Goal: Task Accomplishment & Management: Complete application form

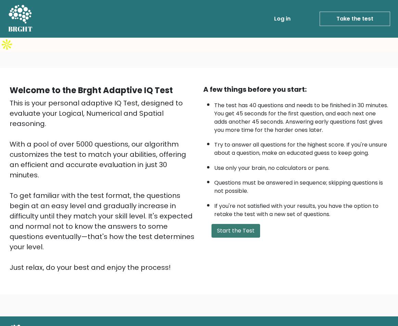
click at [218, 224] on button "Start the Test" at bounding box center [236, 231] width 49 height 14
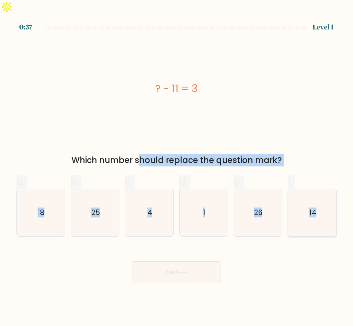
drag, startPoint x: 71, startPoint y: 142, endPoint x: 319, endPoint y: 205, distance: 256.0
click at [319, 205] on form "a. 4" at bounding box center [176, 154] width 353 height 257
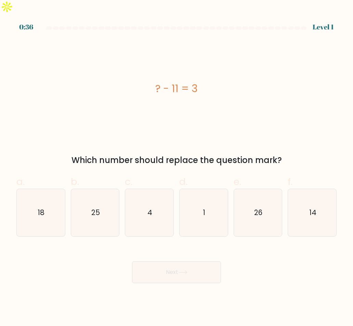
click at [100, 81] on div "? - 11 = 3" at bounding box center [176, 88] width 320 height 15
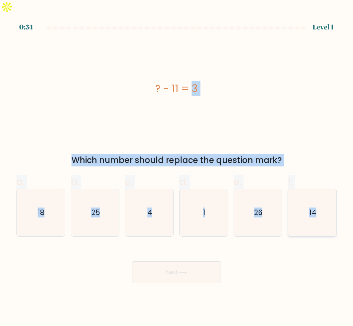
copy form "? - 11 = 3 Which number should replace the question mark? a. 18 b. 25 c. 4 d. 1…"
drag, startPoint x: 140, startPoint y: 79, endPoint x: 316, endPoint y: 219, distance: 225.6
click at [316, 219] on form "a. 4" at bounding box center [176, 154] width 353 height 257
click at [207, 109] on div "? - 11 = 3" at bounding box center [176, 89] width 320 height 98
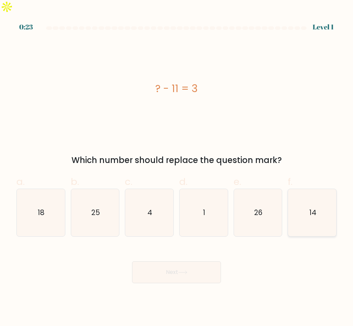
click at [307, 204] on icon "14" at bounding box center [312, 212] width 47 height 47
click at [177, 167] on input "f. 14" at bounding box center [177, 165] width 0 height 4
radio input "true"
click at [189, 261] on button "Next" at bounding box center [176, 272] width 89 height 22
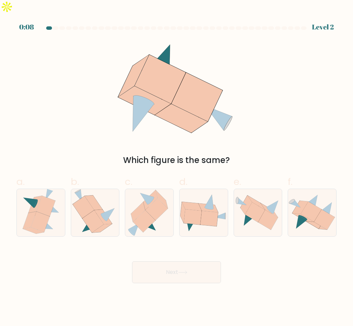
click at [175, 263] on button "Next" at bounding box center [176, 272] width 89 height 22
drag, startPoint x: 127, startPoint y: 54, endPoint x: 270, endPoint y: 256, distance: 248.1
click at [292, 222] on form at bounding box center [176, 154] width 353 height 257
click at [272, 259] on div "Next" at bounding box center [176, 264] width 329 height 38
click at [103, 208] on icon at bounding box center [108, 214] width 14 height 13
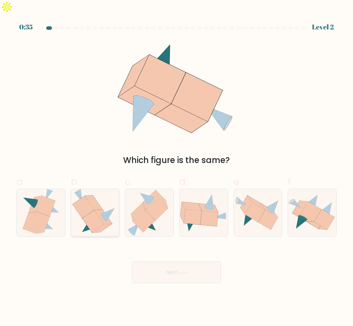
click at [177, 167] on input "b." at bounding box center [177, 165] width 0 height 4
radio input "true"
click at [155, 264] on button "Next" at bounding box center [176, 272] width 89 height 22
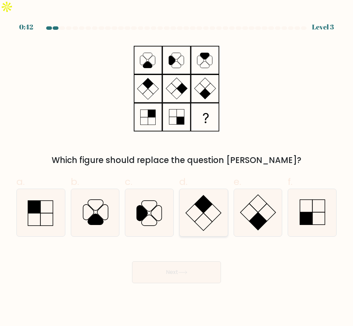
click at [208, 213] on rect at bounding box center [203, 221] width 17 height 17
click at [177, 167] on input "d." at bounding box center [177, 165] width 0 height 4
radio input "true"
click at [39, 201] on icon at bounding box center [40, 212] width 47 height 47
click at [177, 167] on input "a." at bounding box center [177, 165] width 0 height 4
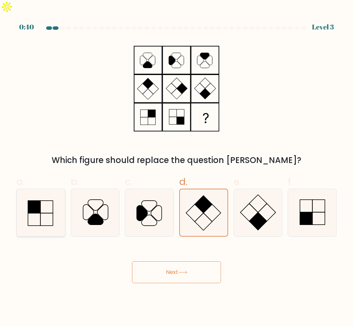
radio input "true"
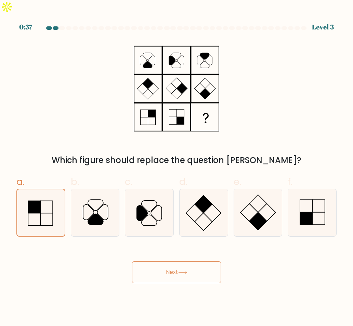
click at [186, 263] on button "Next" at bounding box center [176, 272] width 89 height 22
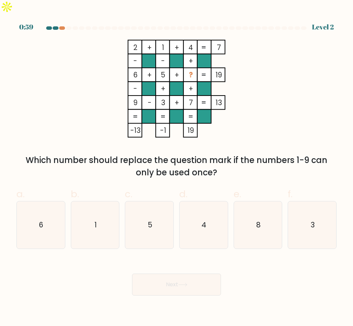
click at [287, 181] on div "a. 6 b. 1 c. 5 d." at bounding box center [177, 214] width 326 height 67
copy div "2 + 1 + 4 7 - - + 6 + 5 + ? 19 - + + 9 - 3 + 7 = 13 = = = = -13 -1 19 = Which n…"
drag, startPoint x: 124, startPoint y: 30, endPoint x: 238, endPoint y: 160, distance: 172.7
click at [238, 160] on div "2 + 1 + 4 7 - - + 6 + 5 + ? 19 - + + 9 - 3 + 7 = 13 = = = = -13 -1 19 = Which n…" at bounding box center [176, 109] width 329 height 139
click at [264, 107] on icon "2 + 1 + 4 7 - - + 6 + 5 + ? 19 - + + 9 - 3 + 7 = 13 = = = = -13 -1 19 =" at bounding box center [176, 89] width 205 height 98
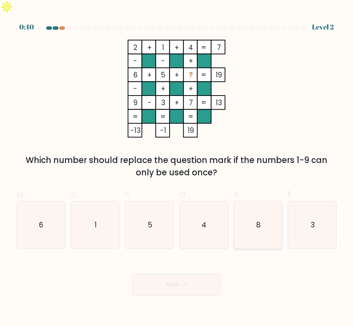
click at [275, 208] on icon "8" at bounding box center [258, 224] width 47 height 47
click at [177, 167] on input "e. 8" at bounding box center [177, 165] width 0 height 4
radio input "true"
click at [190, 276] on button "Next" at bounding box center [176, 285] width 89 height 22
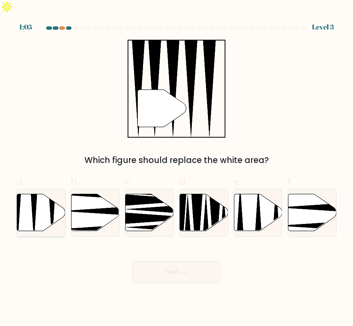
click at [26, 206] on icon at bounding box center [41, 212] width 48 height 37
click at [177, 167] on input "a." at bounding box center [177, 165] width 0 height 4
radio input "true"
click at [184, 270] on icon at bounding box center [182, 272] width 9 height 4
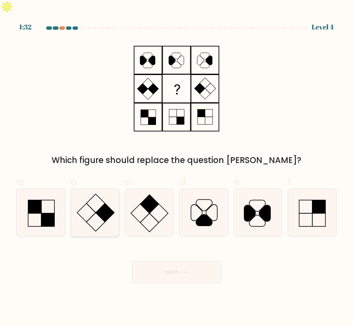
click at [96, 197] on icon at bounding box center [95, 212] width 47 height 47
click at [177, 167] on input "b." at bounding box center [177, 165] width 0 height 4
radio input "true"
click at [175, 261] on button "Next" at bounding box center [176, 272] width 89 height 22
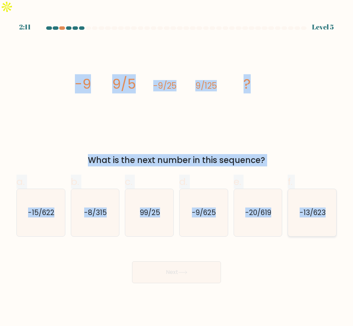
copy form "-9 9/5 -9/25 9/125 ? What is the next number in this sequence? a. -15/622 b. -8…"
drag, startPoint x: 54, startPoint y: 71, endPoint x: 330, endPoint y: 201, distance: 305.2
click at [330, 201] on form at bounding box center [176, 154] width 353 height 257
click at [219, 119] on icon "image/svg+xml -9 9/5 -9/25 9/125 ?" at bounding box center [176, 89] width 205 height 98
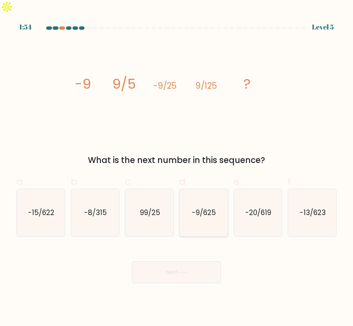
click at [212, 205] on icon "-9/625" at bounding box center [203, 212] width 47 height 47
click at [177, 167] on input "d. -9/625" at bounding box center [177, 165] width 0 height 4
radio input "true"
click at [192, 261] on button "Next" at bounding box center [176, 272] width 89 height 22
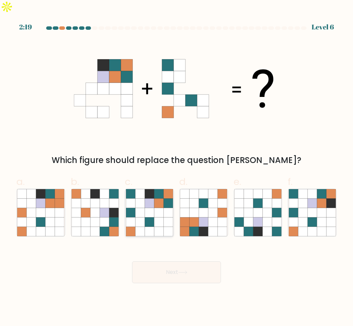
click at [148, 208] on icon at bounding box center [149, 212] width 9 height 9
click at [177, 167] on input "c." at bounding box center [177, 165] width 0 height 4
radio input "true"
click at [177, 261] on button "Next" at bounding box center [176, 272] width 89 height 22
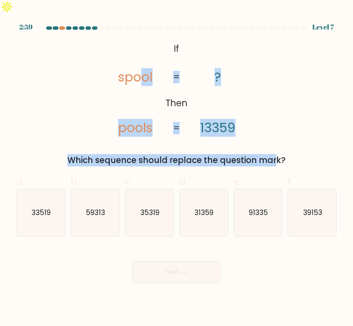
drag, startPoint x: 140, startPoint y: 35, endPoint x: 211, endPoint y: 133, distance: 120.6
click at [211, 133] on div "@import url('https://fonts.googleapis.com/css?family=Abril+Fatface:400,100,100i…" at bounding box center [176, 103] width 329 height 127
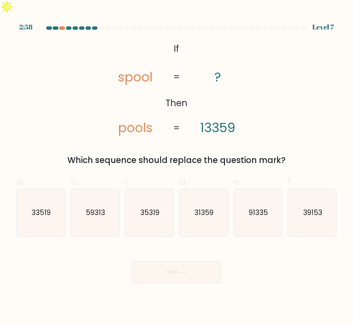
click at [128, 40] on icon "@import url('https://fonts.googleapis.com/css?family=Abril+Fatface:400,100,100i…" at bounding box center [176, 89] width 159 height 98
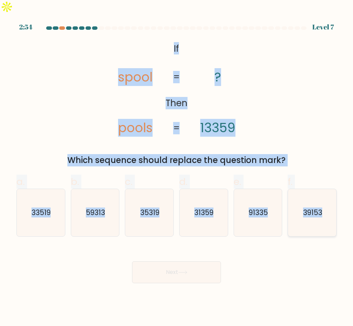
copy form "If Then spool pools ? 13359 = = Which sequence should replace the question mark…"
drag, startPoint x: 173, startPoint y: 32, endPoint x: 326, endPoint y: 203, distance: 229.1
click at [326, 203] on form "If ?" at bounding box center [176, 154] width 353 height 257
click at [290, 82] on div "@import url('https://fonts.googleapis.com/css?family=Abril+Fatface:400,100,100i…" at bounding box center [176, 103] width 329 height 127
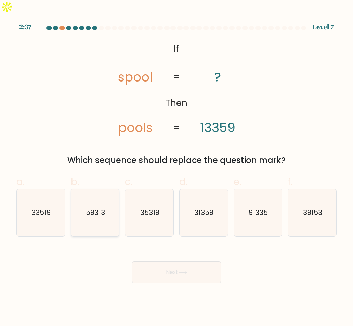
click at [88, 207] on text "59313" at bounding box center [95, 212] width 19 height 10
click at [177, 167] on input "b. 59313" at bounding box center [177, 165] width 0 height 4
radio input "true"
click at [174, 261] on button "Next" at bounding box center [176, 272] width 89 height 22
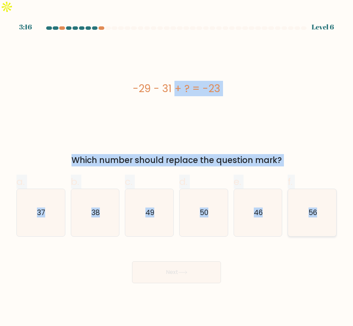
copy form "-29 - 31 + ? = -23 Which number should replace the question mark? a. 37 b. 38 c…"
drag, startPoint x: 119, startPoint y: 72, endPoint x: 325, endPoint y: 203, distance: 244.2
click at [325, 203] on form "a." at bounding box center [176, 154] width 353 height 257
click at [264, 266] on div "Next" at bounding box center [176, 264] width 329 height 38
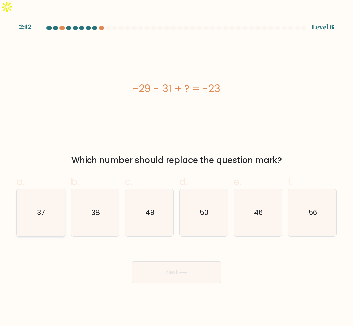
drag, startPoint x: 53, startPoint y: 198, endPoint x: 159, endPoint y: 248, distance: 116.8
click at [55, 198] on icon "37" at bounding box center [40, 212] width 47 height 47
click at [177, 167] on input "a. 37" at bounding box center [177, 165] width 0 height 4
radio input "true"
click at [192, 261] on button "Next" at bounding box center [176, 272] width 89 height 22
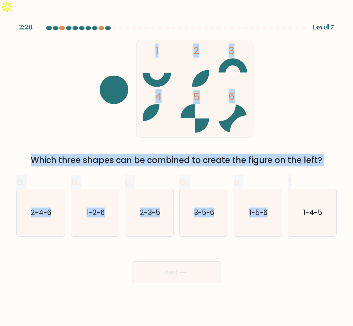
drag, startPoint x: 98, startPoint y: 34, endPoint x: 291, endPoint y: 155, distance: 228.5
click at [291, 155] on form at bounding box center [176, 154] width 353 height 257
click at [134, 134] on div "1 2 3 4 5 6 Which three shapes can be combined to create the figure on the left?" at bounding box center [176, 103] width 329 height 127
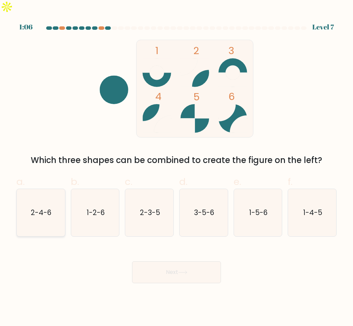
click at [53, 198] on icon "2-4-6" at bounding box center [40, 212] width 47 height 47
click at [177, 167] on input "a. 2-4-6" at bounding box center [177, 165] width 0 height 4
radio input "true"
click at [173, 261] on button "Next" at bounding box center [176, 272] width 89 height 22
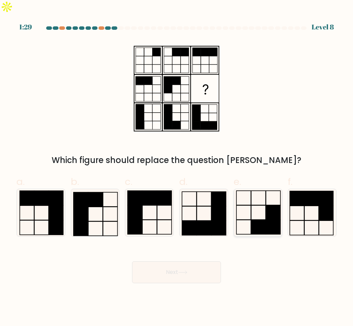
click at [263, 220] on rect at bounding box center [258, 227] width 14 height 14
click at [177, 167] on input "e." at bounding box center [177, 165] width 0 height 4
radio input "true"
click at [195, 261] on button "Next" at bounding box center [176, 272] width 89 height 22
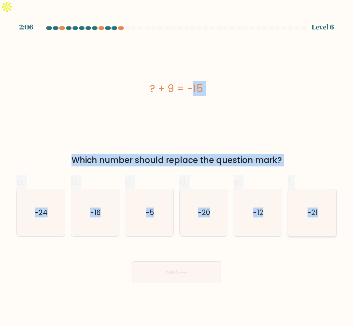
drag, startPoint x: 142, startPoint y: 69, endPoint x: 327, endPoint y: 208, distance: 230.6
click at [327, 208] on form "a." at bounding box center [176, 154] width 353 height 257
copy form "? + 9 = -15 Which number should replace the question mark? a. -24 b. -16 c. -5 …"
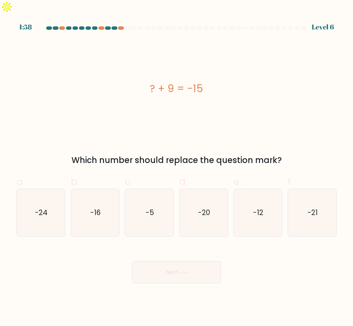
click at [259, 259] on div "Next" at bounding box center [176, 264] width 329 height 38
click at [39, 207] on text "-24" at bounding box center [41, 212] width 13 height 10
click at [177, 167] on input "a. -24" at bounding box center [177, 165] width 0 height 4
radio input "true"
click at [147, 261] on button "Next" at bounding box center [176, 272] width 89 height 22
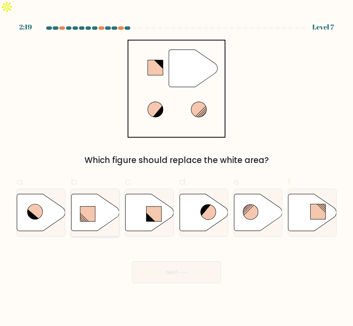
click at [92, 206] on rect at bounding box center [87, 213] width 15 height 15
click at [177, 167] on input "b." at bounding box center [177, 165] width 0 height 4
radio input "true"
click at [317, 211] on icon at bounding box center [312, 213] width 48 height 38
click at [177, 167] on input "f." at bounding box center [177, 165] width 0 height 4
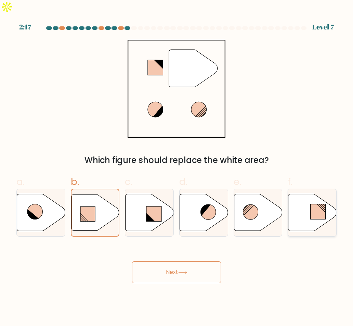
radio input "true"
click at [199, 261] on button "Next" at bounding box center [176, 272] width 89 height 22
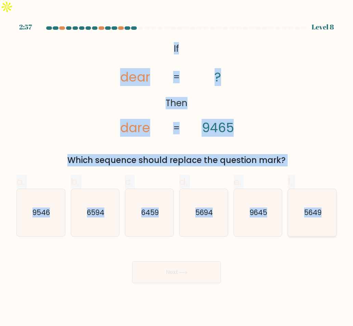
copy form "If Then dear dare ? 9465 = = Which sequence should replace the question mark? a…"
drag, startPoint x: 163, startPoint y: 33, endPoint x: 328, endPoint y: 198, distance: 232.9
click at [328, 198] on form "If ?" at bounding box center [176, 154] width 353 height 257
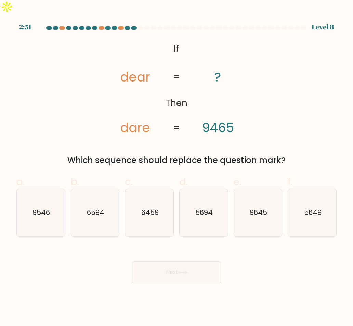
click at [265, 247] on div "Next" at bounding box center [176, 264] width 329 height 38
drag, startPoint x: 255, startPoint y: 201, endPoint x: 252, endPoint y: 207, distance: 7.4
click at [259, 204] on icon "9645" at bounding box center [258, 212] width 47 height 47
click at [264, 189] on icon "9645" at bounding box center [258, 212] width 47 height 47
click at [177, 167] on input "e. 9645" at bounding box center [177, 165] width 0 height 4
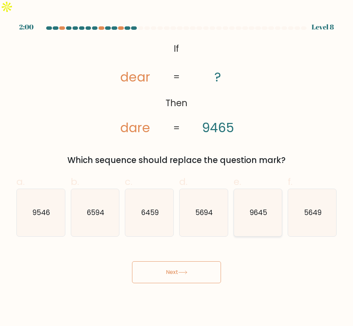
radio input "true"
click at [188, 261] on button "Next" at bounding box center [176, 272] width 89 height 22
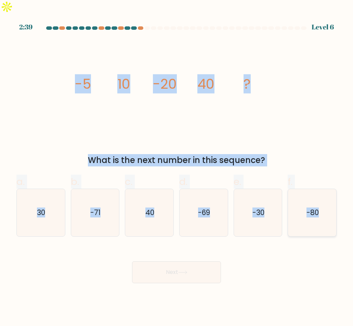
copy form "-5 10 -20 40 ? What is the next number in this sequence? a. 30 b. -71 c. 40 d. …"
drag, startPoint x: 58, startPoint y: 66, endPoint x: 329, endPoint y: 198, distance: 301.1
click at [329, 198] on form at bounding box center [176, 154] width 353 height 257
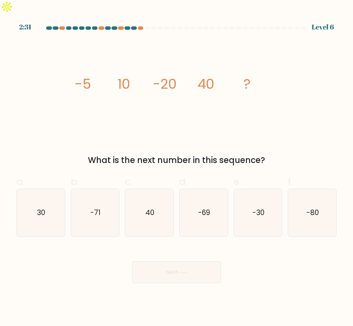
click at [248, 248] on div "Next" at bounding box center [176, 264] width 329 height 38
drag, startPoint x: 303, startPoint y: 196, endPoint x: 225, endPoint y: 230, distance: 85.4
click at [303, 196] on icon "-80" at bounding box center [312, 212] width 47 height 47
click at [177, 167] on input "f. -80" at bounding box center [177, 165] width 0 height 4
radio input "true"
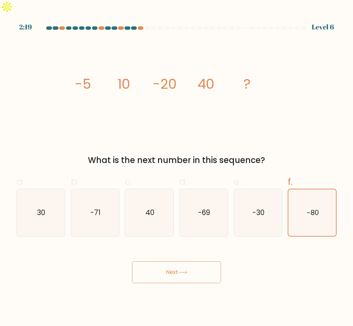
click at [187, 270] on icon at bounding box center [182, 272] width 9 height 4
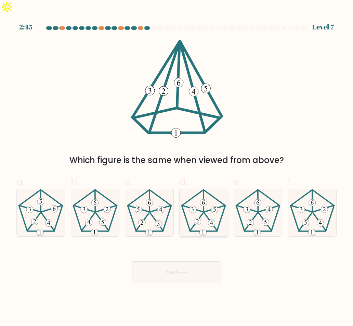
click at [204, 205] on icon at bounding box center [203, 212] width 47 height 47
click at [177, 167] on input "d." at bounding box center [177, 165] width 0 height 4
radio input "true"
click at [180, 270] on icon at bounding box center [182, 272] width 9 height 4
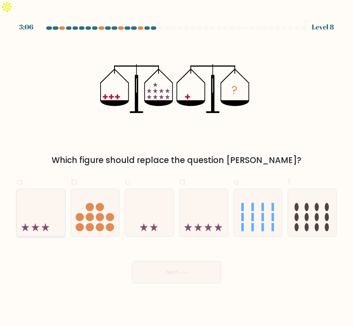
drag, startPoint x: 49, startPoint y: 189, endPoint x: 51, endPoint y: 193, distance: 4.5
click at [51, 193] on icon at bounding box center [41, 213] width 48 height 40
click at [177, 167] on input "a." at bounding box center [177, 165] width 0 height 4
radio input "true"
click at [179, 261] on button "Next" at bounding box center [176, 272] width 89 height 22
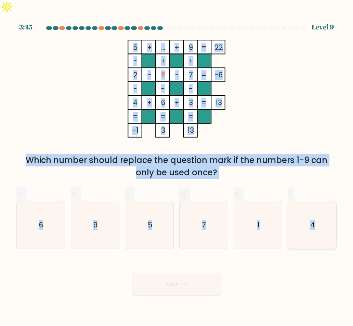
copy form "5 + ... + 9 22 - + + 2 - ? - 7 -6 - - - 4 + 6 + 3 = 13 = = = = -1 3 13 = Which …"
drag, startPoint x: 120, startPoint y: 31, endPoint x: 332, endPoint y: 210, distance: 276.8
click at [326, 212] on form at bounding box center [176, 160] width 353 height 269
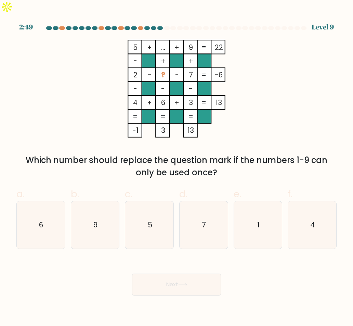
click at [38, 266] on div "Next" at bounding box center [176, 276] width 329 height 38
drag, startPoint x: 251, startPoint y: 225, endPoint x: 248, endPoint y: 231, distance: 7.1
click at [253, 226] on icon "1" at bounding box center [258, 224] width 47 height 47
click at [177, 167] on input "e. 1" at bounding box center [177, 165] width 0 height 4
radio input "true"
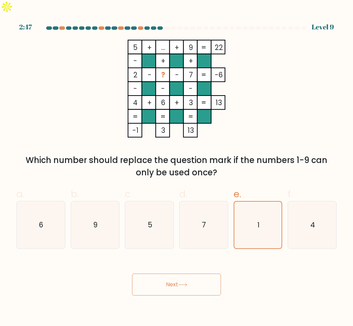
click at [196, 274] on button "Next" at bounding box center [176, 285] width 89 height 22
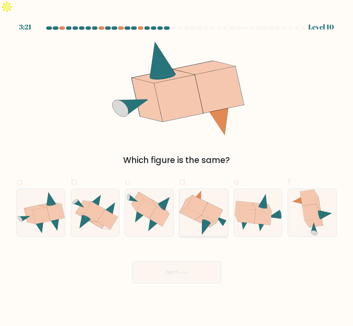
click at [207, 220] on icon at bounding box center [206, 227] width 9 height 15
click at [177, 167] on input "d." at bounding box center [177, 165] width 0 height 4
radio input "true"
click at [177, 271] on body "3:21 Level 10" at bounding box center [176, 163] width 353 height 326
click at [182, 261] on button "Next" at bounding box center [176, 272] width 89 height 22
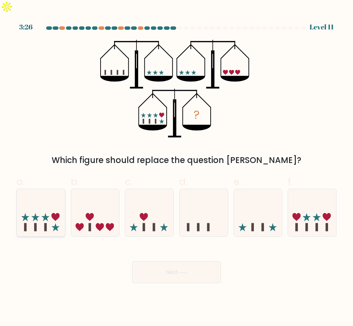
click at [54, 208] on icon at bounding box center [41, 213] width 48 height 40
click at [177, 167] on input "a." at bounding box center [177, 165] width 0 height 4
radio input "true"
click at [171, 261] on button "Next" at bounding box center [176, 272] width 89 height 22
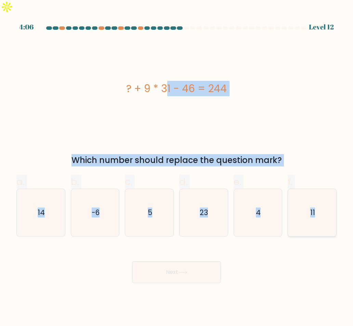
copy form "? + 9 * 31 - 46 = 244 Which number should replace the question mark? a. 14 b. -…"
drag, startPoint x: 120, startPoint y: 74, endPoint x: 323, endPoint y: 195, distance: 236.8
click at [323, 195] on form "a. 5" at bounding box center [176, 154] width 353 height 257
click at [322, 214] on icon "11" at bounding box center [312, 212] width 47 height 47
click at [177, 167] on input "f. 11" at bounding box center [177, 165] width 0 height 4
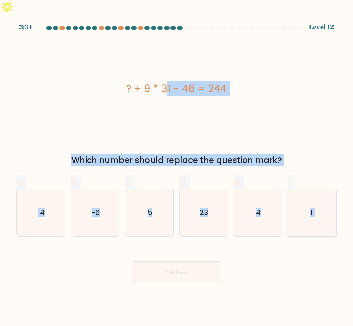
radio input "true"
click at [192, 262] on button "Next" at bounding box center [176, 272] width 89 height 22
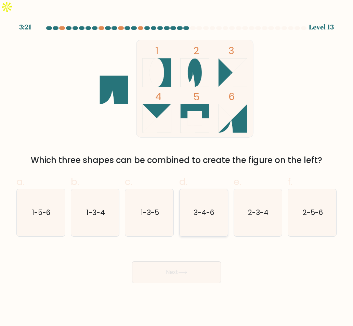
click at [202, 211] on icon "3-4-6" at bounding box center [203, 212] width 47 height 47
click at [177, 167] on input "d. 3-4-6" at bounding box center [177, 165] width 0 height 4
radio input "true"
click at [192, 261] on button "Next" at bounding box center [176, 272] width 89 height 22
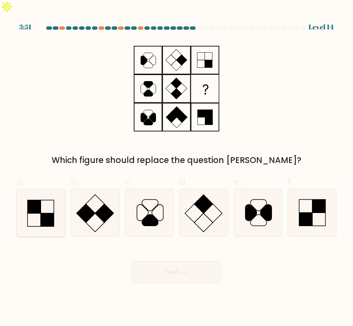
click at [35, 200] on icon at bounding box center [40, 212] width 47 height 47
click at [177, 167] on input "a." at bounding box center [177, 165] width 0 height 4
radio input "true"
click at [162, 261] on button "Next" at bounding box center [176, 272] width 89 height 22
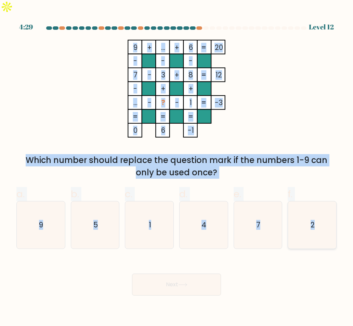
drag, startPoint x: 122, startPoint y: 28, endPoint x: 327, endPoint y: 208, distance: 272.7
click at [327, 208] on form at bounding box center [176, 160] width 353 height 269
click at [93, 230] on icon "5" at bounding box center [95, 224] width 47 height 47
click at [177, 167] on input "b. 5" at bounding box center [177, 165] width 0 height 4
radio input "true"
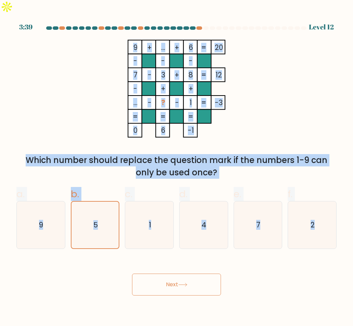
click at [192, 275] on button "Next" at bounding box center [176, 285] width 89 height 22
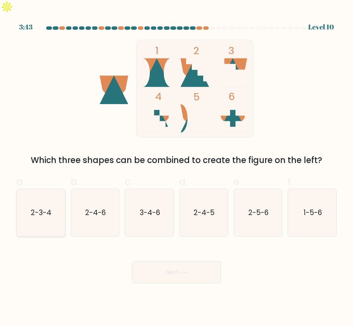
click at [59, 198] on icon "2-3-4" at bounding box center [40, 212] width 47 height 47
click at [177, 167] on input "a. 2-3-4" at bounding box center [177, 165] width 0 height 4
radio input "true"
click at [169, 261] on button "Next" at bounding box center [176, 272] width 89 height 22
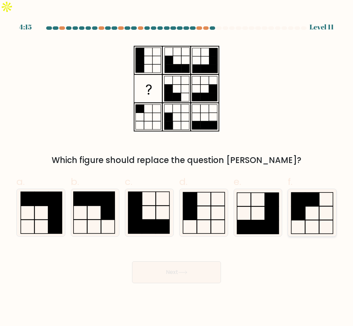
click at [291, 199] on icon at bounding box center [312, 212] width 47 height 47
click at [177, 167] on input "f." at bounding box center [177, 165] width 0 height 4
radio input "true"
click at [172, 263] on button "Next" at bounding box center [176, 272] width 89 height 22
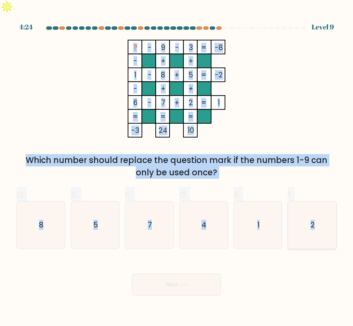
drag, startPoint x: 118, startPoint y: 33, endPoint x: 331, endPoint y: 207, distance: 275.1
click at [331, 207] on form at bounding box center [176, 160] width 353 height 269
drag, startPoint x: 209, startPoint y: 222, endPoint x: 199, endPoint y: 236, distance: 17.5
click at [208, 222] on icon "4" at bounding box center [203, 224] width 47 height 47
click at [177, 167] on input "d. 4" at bounding box center [177, 165] width 0 height 4
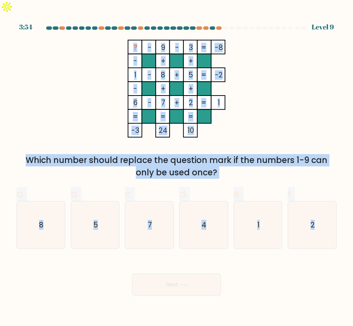
radio input "true"
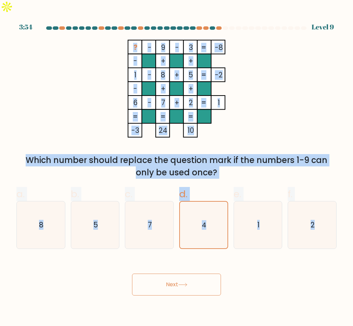
click at [195, 274] on button "Next" at bounding box center [176, 285] width 89 height 22
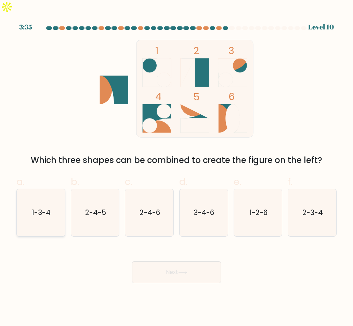
drag, startPoint x: 46, startPoint y: 196, endPoint x: 44, endPoint y: 199, distance: 3.7
click at [47, 207] on text "1-3-4" at bounding box center [41, 212] width 19 height 10
click at [177, 167] on input "a. 1-3-4" at bounding box center [177, 165] width 0 height 4
radio input "true"
click at [160, 261] on button "Next" at bounding box center [176, 272] width 89 height 22
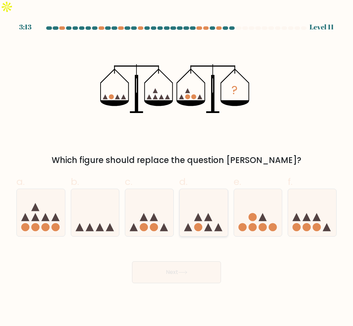
click at [211, 223] on icon at bounding box center [208, 227] width 8 height 8
click at [177, 167] on input "d." at bounding box center [177, 165] width 0 height 4
radio input "true"
click at [194, 261] on button "Next" at bounding box center [176, 272] width 89 height 22
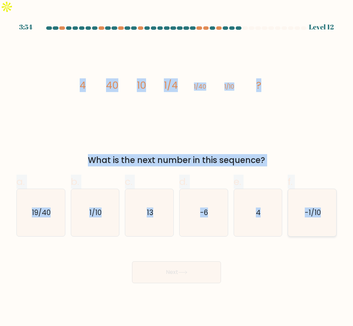
drag, startPoint x: 72, startPoint y: 70, endPoint x: 331, endPoint y: 205, distance: 293.0
click at [331, 205] on form at bounding box center [176, 154] width 353 height 257
drag, startPoint x: 265, startPoint y: 256, endPoint x: 264, endPoint y: 245, distance: 10.3
click at [265, 255] on div "Next" at bounding box center [176, 264] width 329 height 38
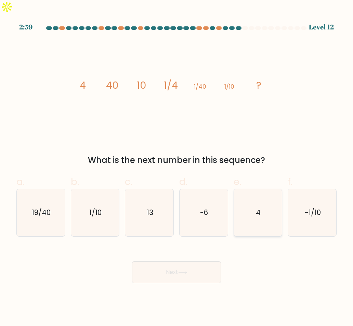
click at [258, 212] on icon "4" at bounding box center [258, 212] width 47 height 47
click at [177, 167] on input "e. 4" at bounding box center [177, 165] width 0 height 4
radio input "true"
click at [204, 261] on button "Next" at bounding box center [176, 272] width 89 height 22
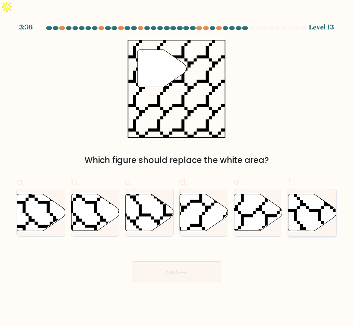
click at [303, 195] on icon at bounding box center [313, 212] width 48 height 37
click at [177, 167] on input "f." at bounding box center [177, 165] width 0 height 4
radio input "true"
click at [193, 261] on button "Next" at bounding box center [176, 272] width 89 height 22
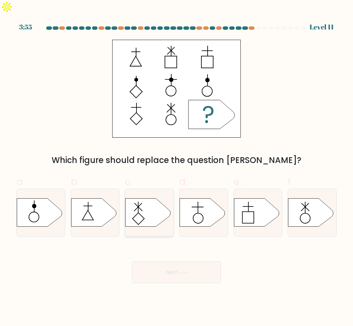
click at [146, 208] on icon at bounding box center [148, 213] width 45 height 28
click at [177, 167] on input "c." at bounding box center [177, 165] width 0 height 4
radio input "true"
drag, startPoint x: 175, startPoint y: 257, endPoint x: 165, endPoint y: 255, distance: 10.4
click at [175, 261] on button "Next" at bounding box center [176, 272] width 89 height 22
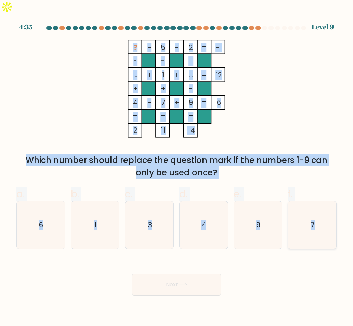
drag, startPoint x: 133, startPoint y: 33, endPoint x: 319, endPoint y: 212, distance: 258.4
click at [319, 212] on form at bounding box center [176, 160] width 353 height 269
click at [143, 228] on icon "3" at bounding box center [149, 224] width 47 height 47
click at [177, 167] on input "c. 3" at bounding box center [177, 165] width 0 height 4
radio input "true"
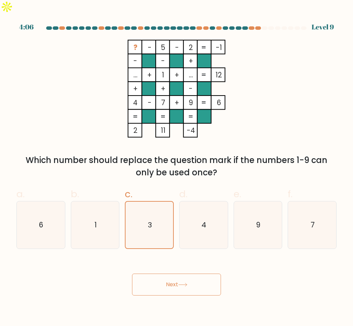
click at [178, 275] on button "Next" at bounding box center [176, 285] width 89 height 22
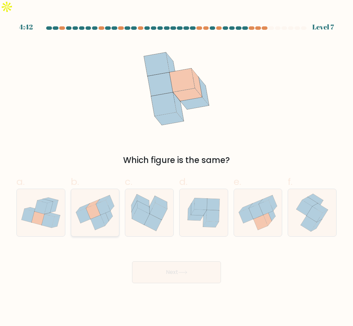
click at [105, 210] on icon at bounding box center [105, 218] width 8 height 16
click at [177, 167] on input "b." at bounding box center [177, 165] width 0 height 4
radio input "true"
click at [184, 261] on button "Next" at bounding box center [176, 272] width 89 height 22
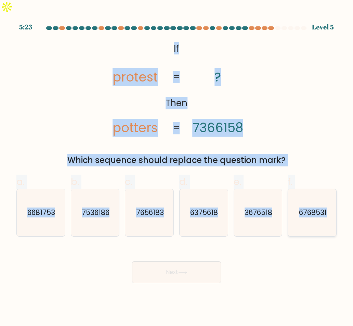
drag, startPoint x: 169, startPoint y: 35, endPoint x: 334, endPoint y: 195, distance: 230.0
click at [334, 195] on form "If ?" at bounding box center [176, 154] width 353 height 257
click at [293, 85] on div "@import url('https://fonts.googleapis.com/css?family=Abril+Fatface:400,100,100i…" at bounding box center [176, 103] width 329 height 127
click at [308, 80] on div "@import url('https://fonts.googleapis.com/css?family=Abril+Fatface:400,100,100i…" at bounding box center [176, 103] width 329 height 127
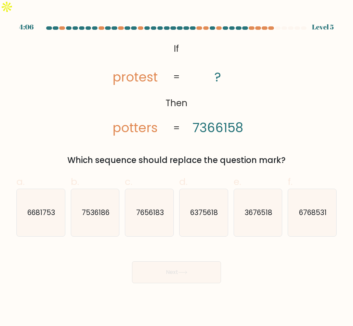
click at [310, 80] on div "@import url('https://fonts.googleapis.com/css?family=Abril+Fatface:400,100,100i…" at bounding box center [176, 103] width 329 height 127
click at [161, 207] on text "7656183" at bounding box center [150, 212] width 28 height 10
click at [177, 167] on input "c. 7656183" at bounding box center [177, 165] width 0 height 4
radio input "true"
click at [185, 265] on button "Next" at bounding box center [176, 272] width 89 height 22
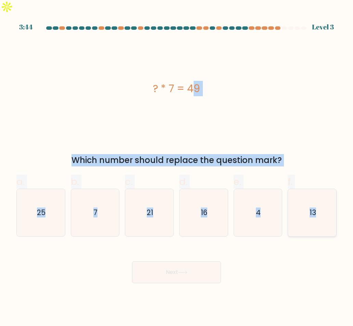
drag, startPoint x: 147, startPoint y: 72, endPoint x: 323, endPoint y: 199, distance: 217.2
click at [323, 199] on form "a. 7" at bounding box center [176, 154] width 353 height 257
click at [206, 106] on div "? * 7 = 49" at bounding box center [176, 89] width 320 height 98
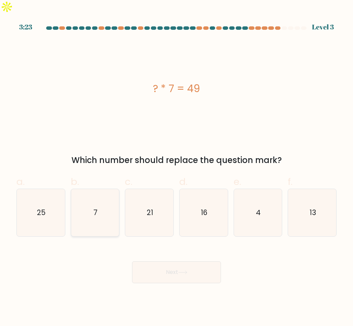
click at [103, 200] on icon "7" at bounding box center [95, 212] width 47 height 47
click at [177, 167] on input "b. 7" at bounding box center [177, 165] width 0 height 4
radio input "true"
drag, startPoint x: 168, startPoint y: 247, endPoint x: 169, endPoint y: 250, distance: 3.5
click at [168, 247] on div "Next" at bounding box center [176, 264] width 329 height 38
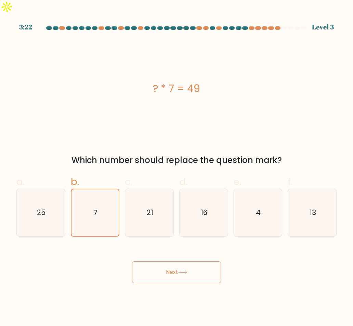
click at [172, 261] on button "Next" at bounding box center [176, 272] width 89 height 22
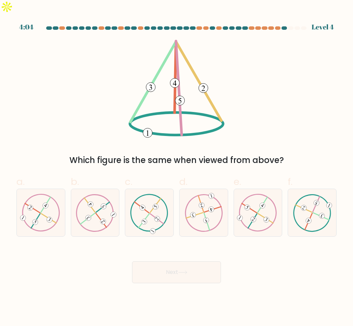
click at [90, 93] on div "Which figure is the same when viewed from above?" at bounding box center [176, 103] width 329 height 127
click at [314, 213] on 129 at bounding box center [321, 216] width 16 height 7
click at [177, 167] on input "f." at bounding box center [177, 165] width 0 height 4
radio input "true"
click at [148, 210] on icon at bounding box center [149, 213] width 38 height 38
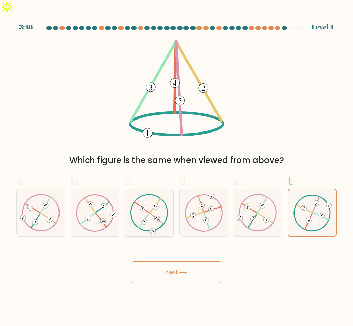
click at [177, 167] on input "c." at bounding box center [177, 165] width 0 height 4
radio input "true"
click at [313, 210] on icon at bounding box center [312, 213] width 38 height 38
click at [177, 167] on input "f." at bounding box center [177, 165] width 0 height 4
radio input "true"
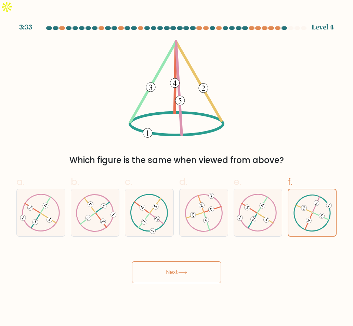
click at [199, 261] on button "Next" at bounding box center [176, 272] width 89 height 22
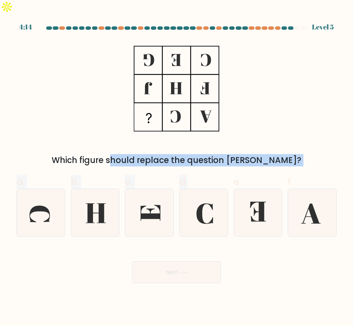
drag, startPoint x: 148, startPoint y: 41, endPoint x: 214, endPoint y: 168, distance: 143.3
click at [217, 169] on form at bounding box center [176, 154] width 353 height 257
drag, startPoint x: 138, startPoint y: 39, endPoint x: 243, endPoint y: 160, distance: 159.2
click at [241, 160] on form at bounding box center [176, 154] width 353 height 257
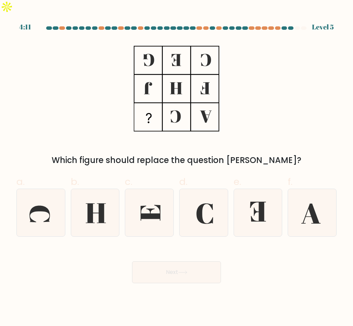
click at [285, 109] on div "Which figure should replace the question mark?" at bounding box center [176, 103] width 329 height 127
click at [161, 201] on icon at bounding box center [149, 212] width 47 height 47
click at [177, 167] on input "c." at bounding box center [177, 165] width 0 height 4
radio input "true"
click at [171, 261] on button "Next" at bounding box center [176, 272] width 89 height 22
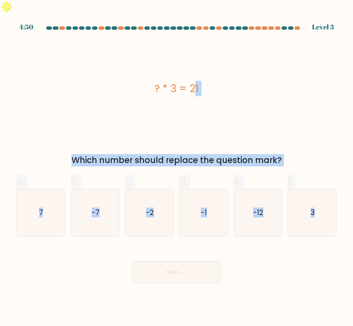
drag, startPoint x: 147, startPoint y: 66, endPoint x: 351, endPoint y: 207, distance: 248.5
click at [340, 200] on form "a. 7" at bounding box center [176, 154] width 353 height 257
click at [313, 136] on div "? * 3 = 21 Which number should replace the question mark?" at bounding box center [176, 103] width 329 height 127
click at [233, 105] on div "? * 3 = 21" at bounding box center [176, 89] width 320 height 98
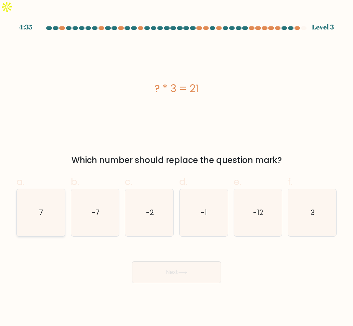
click at [43, 208] on icon "7" at bounding box center [40, 212] width 47 height 47
click at [177, 167] on input "a. 7" at bounding box center [177, 165] width 0 height 4
radio input "true"
click at [181, 261] on button "Next" at bounding box center [176, 272] width 89 height 22
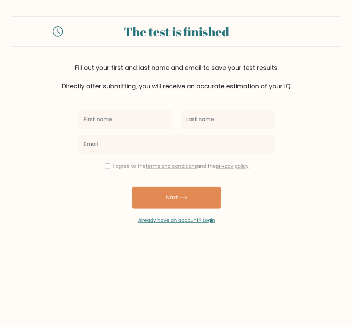
click at [140, 118] on input "text" at bounding box center [125, 119] width 94 height 19
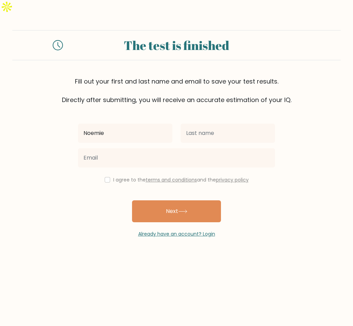
type input "NOEMIE"
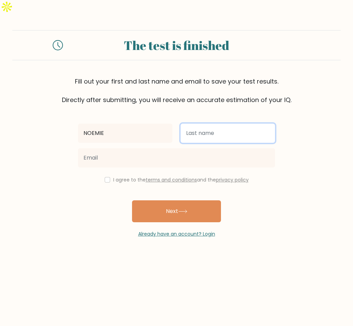
click at [199, 124] on input "text" at bounding box center [228, 133] width 94 height 19
type input "DAWANG"
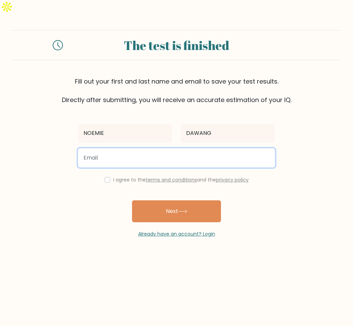
drag, startPoint x: 158, startPoint y: 140, endPoint x: 157, endPoint y: 135, distance: 5.2
click at [158, 148] on input "email" at bounding box center [176, 157] width 197 height 19
type input "noemiedawang@gmail.com"
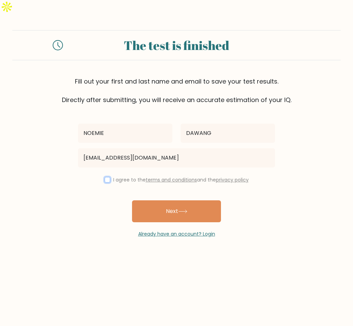
click at [106, 177] on input "checkbox" at bounding box center [107, 179] width 5 height 5
checkbox input "true"
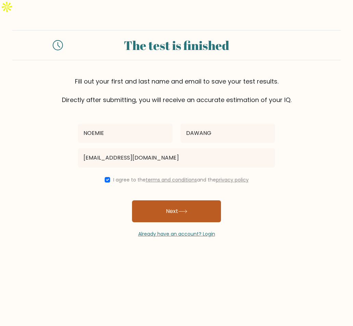
click at [201, 200] on button "Next" at bounding box center [176, 211] width 89 height 22
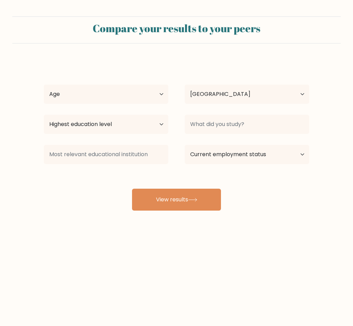
select select "PH"
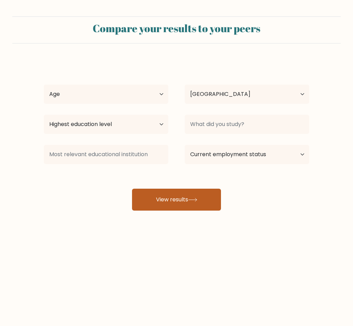
click at [190, 201] on button "View results" at bounding box center [176, 200] width 89 height 22
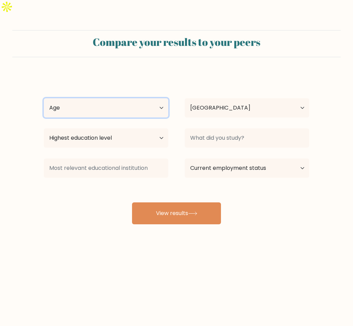
click at [132, 99] on select "Age Under 18 years old 18-24 years old 25-34 years old 35-44 years old 45-54 ye…" at bounding box center [106, 107] width 125 height 19
select select "25_34"
click at [44, 98] on select "Age Under 18 years old 18-24 years old 25-34 years old 35-44 years old 45-54 ye…" at bounding box center [106, 107] width 125 height 19
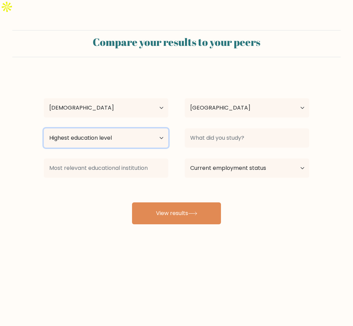
click at [126, 128] on select "Highest education level No schooling Primary Lower Secondary Upper Secondary Oc…" at bounding box center [106, 137] width 125 height 19
select select "upper_secondary"
click at [44, 128] on select "Highest education level No schooling Primary Lower Secondary Upper Secondary Oc…" at bounding box center [106, 137] width 125 height 19
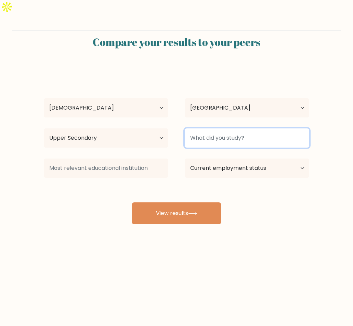
click at [233, 128] on input at bounding box center [247, 137] width 125 height 19
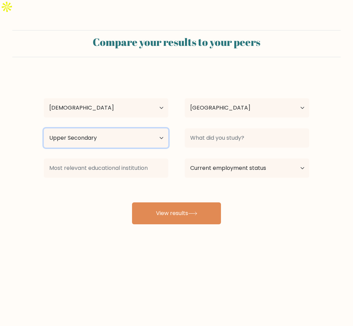
click at [135, 130] on select "Highest education level No schooling Primary Lower Secondary Upper Secondary Oc…" at bounding box center [106, 137] width 125 height 19
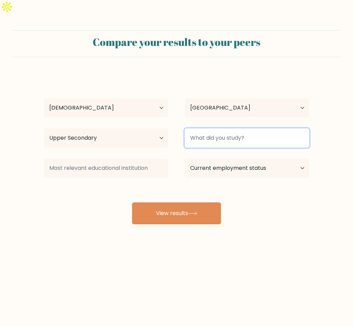
click at [219, 128] on input at bounding box center [247, 137] width 125 height 19
type input "n/a"
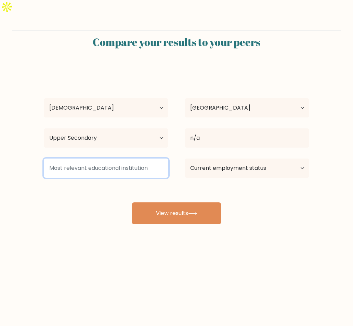
click at [125, 159] on input at bounding box center [106, 168] width 125 height 19
type input "n/a"
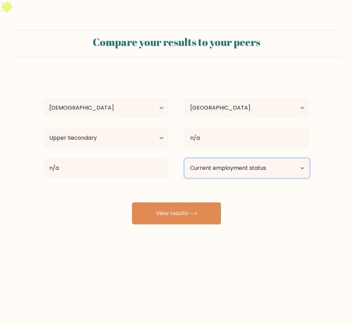
click at [235, 159] on select "Current employment status Employed Student Retired Other / prefer not to answer" at bounding box center [247, 168] width 125 height 19
select select "other"
click at [185, 159] on select "Current employment status Employed Student Retired Other / prefer not to answer" at bounding box center [247, 168] width 125 height 19
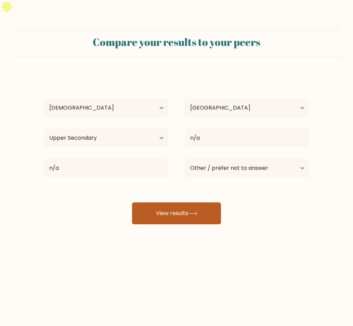
click at [191, 203] on button "View results" at bounding box center [176, 213] width 89 height 22
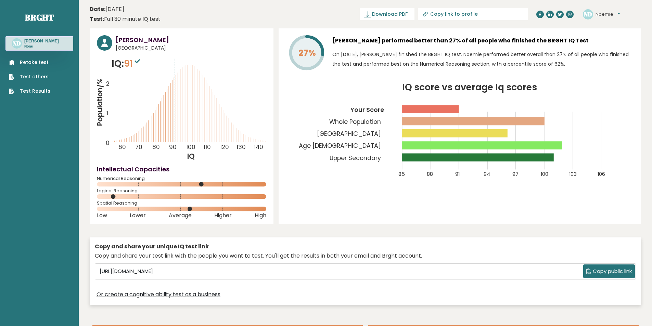
click at [43, 63] on link "Retake test" at bounding box center [29, 62] width 41 height 7
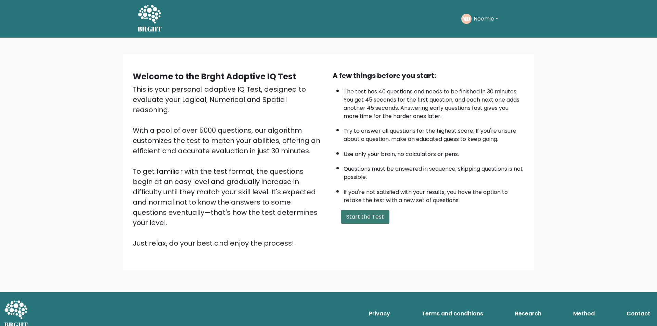
click at [356, 221] on button "Start the Test" at bounding box center [365, 217] width 49 height 14
